Goal: Task Accomplishment & Management: Manage account settings

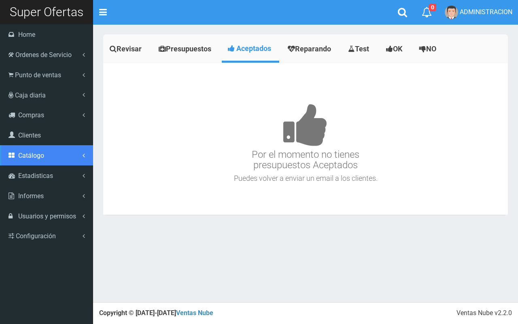
click at [49, 153] on link "Catálogo" at bounding box center [46, 155] width 93 height 20
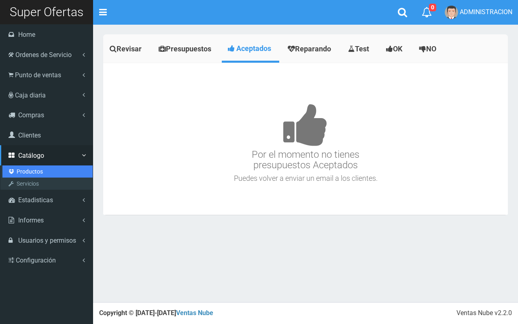
click at [32, 172] on link "Productos" at bounding box center [47, 172] width 90 height 12
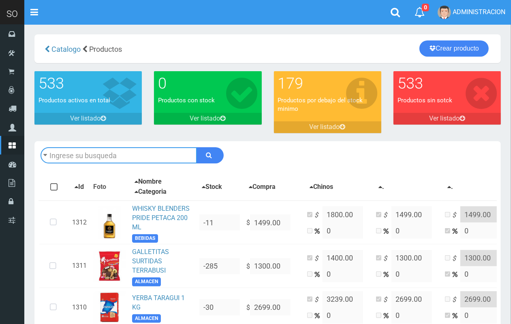
click at [79, 153] on input "text" at bounding box center [118, 155] width 156 height 16
type input "pind"
click at [196, 147] on button "submit" at bounding box center [209, 155] width 27 height 16
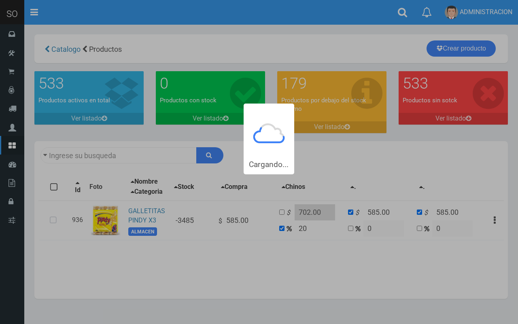
type input "pind"
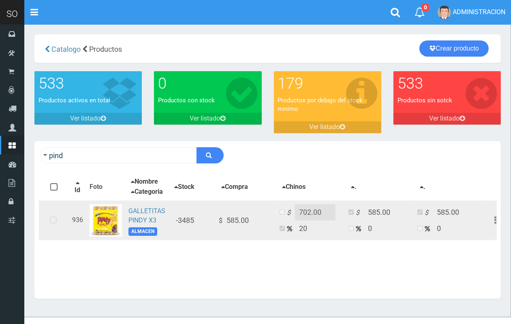
click at [51, 227] on icon at bounding box center [53, 220] width 21 height 27
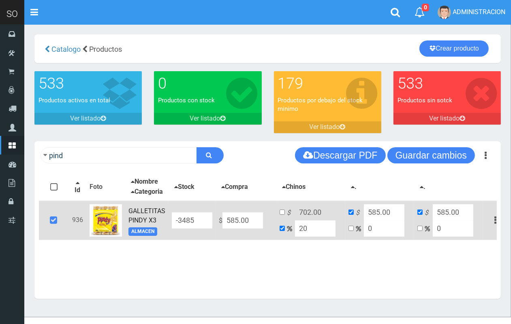
drag, startPoint x: 193, startPoint y: 226, endPoint x: 193, endPoint y: 221, distance: 4.5
click at [193, 222] on tr "936 GALLETITAS PINDY X3 ALMACEN -3485 $ 585.00 $ 702.00 20 $ 585.00 0 $ 585.00 …" at bounding box center [273, 221] width 469 height 40
type input "6"
type input "7.2"
type input "6"
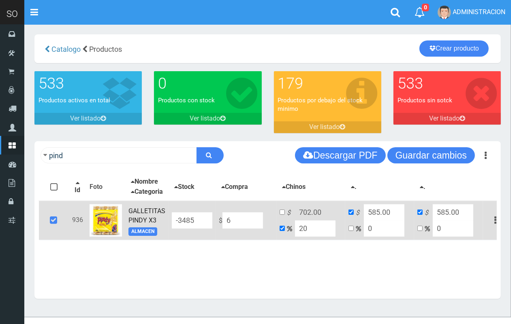
type input "6"
type input "68"
type input "81.6"
type input "68"
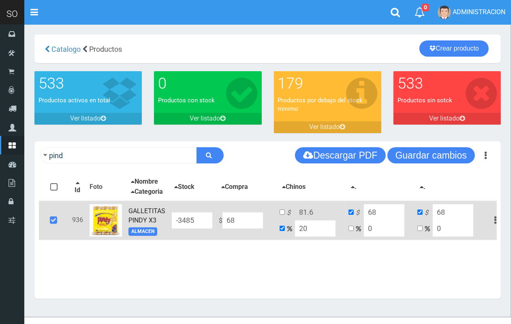
type input "689"
type input "826.8"
type input "689"
type input "689.00"
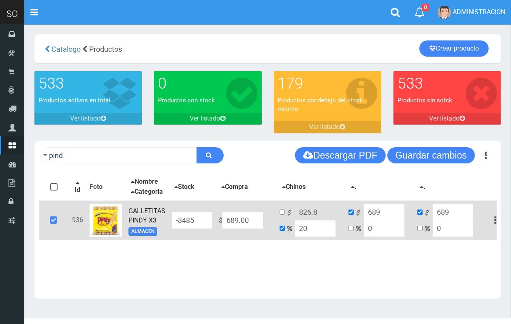
drag, startPoint x: 305, startPoint y: 234, endPoint x: 294, endPoint y: 232, distance: 11.5
click at [294, 232] on td "$ 826.8 20" at bounding box center [310, 221] width 69 height 40
type input "1"
type input "695.89"
type input "10"
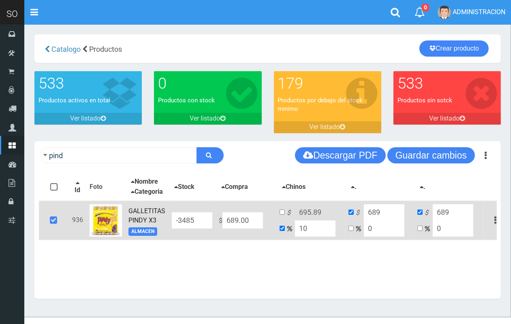
type input "757.9"
type input "10"
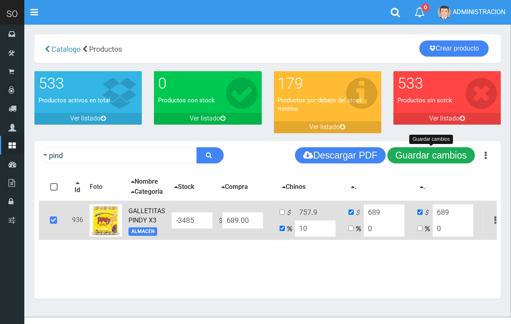
click at [413, 162] on button "Guardar cambios" at bounding box center [430, 155] width 87 height 16
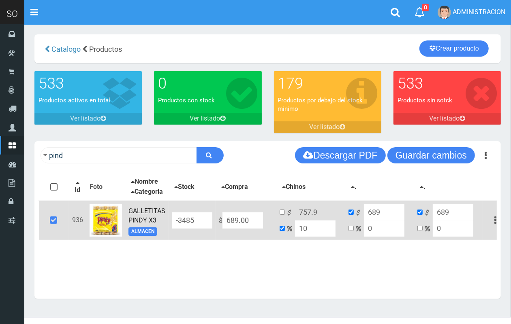
click at [277, 218] on td "$ 757.9 10" at bounding box center [310, 221] width 69 height 40
click at [281, 215] on input "checkbox" at bounding box center [281, 212] width 5 height 5
checkbox input "true"
checkbox input "false"
drag, startPoint x: 321, startPoint y: 219, endPoint x: 305, endPoint y: 219, distance: 15.8
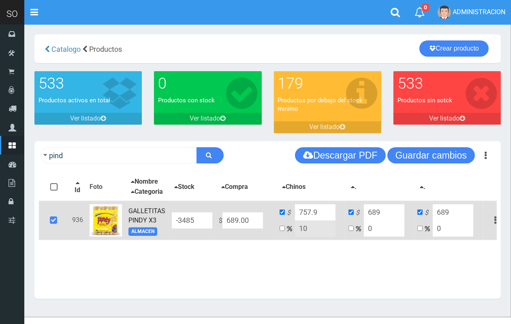
click at [305, 219] on input "757.9" at bounding box center [315, 213] width 40 height 16
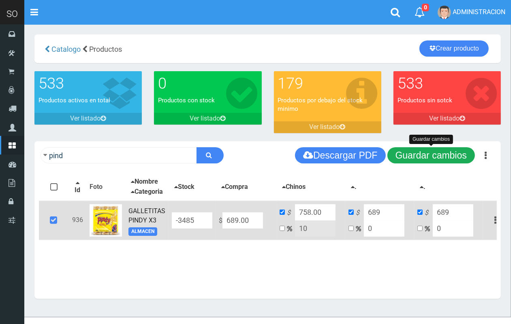
type input "758.00"
click at [398, 159] on button "Guardar cambios" at bounding box center [430, 155] width 87 height 16
drag, startPoint x: 428, startPoint y: 159, endPoint x: 202, endPoint y: 156, distance: 226.4
click at [426, 158] on button "Guardar cambios" at bounding box center [430, 155] width 87 height 16
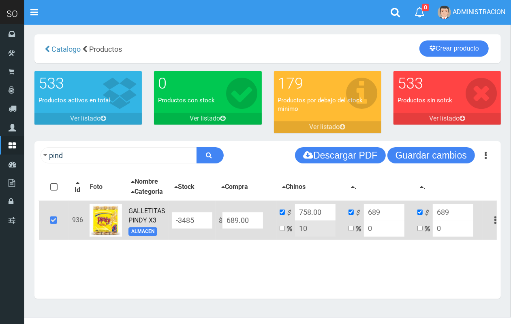
click at [81, 146] on div "pind Descargar PDF Guardar cambios Guardar cambios 150" at bounding box center [267, 155] width 466 height 28
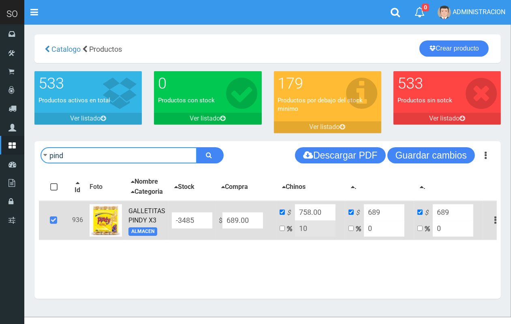
drag, startPoint x: 96, startPoint y: 153, endPoint x: 35, endPoint y: 150, distance: 60.8
click at [35, 150] on div "pind Descargar PDF Guardar cambios" at bounding box center [267, 155] width 466 height 28
type input "sal"
click at [196, 147] on button "submit" at bounding box center [209, 155] width 27 height 16
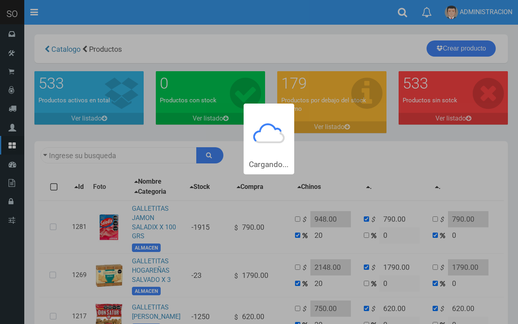
type input "sal"
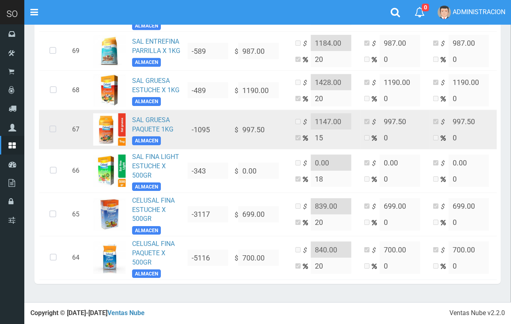
scroll to position [1823, 0]
